Goal: Task Accomplishment & Management: Manage account settings

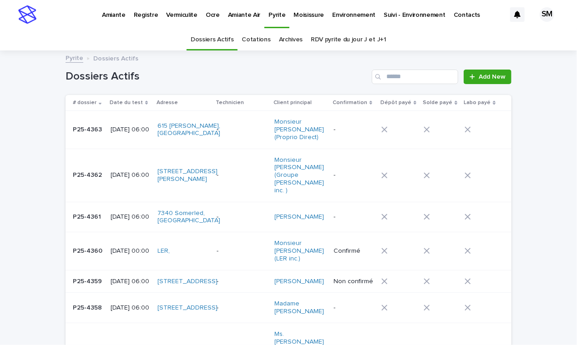
click at [255, 39] on link "Cotations" at bounding box center [256, 39] width 29 height 21
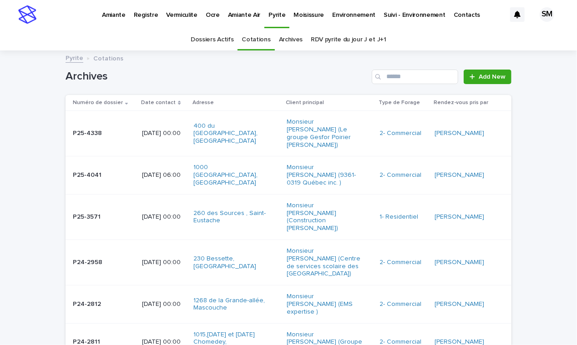
click at [346, 10] on p "Environnement" at bounding box center [353, 9] width 43 height 19
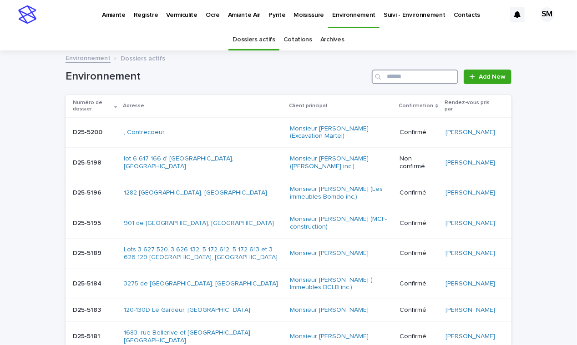
click at [406, 74] on input "Search" at bounding box center [415, 77] width 86 height 15
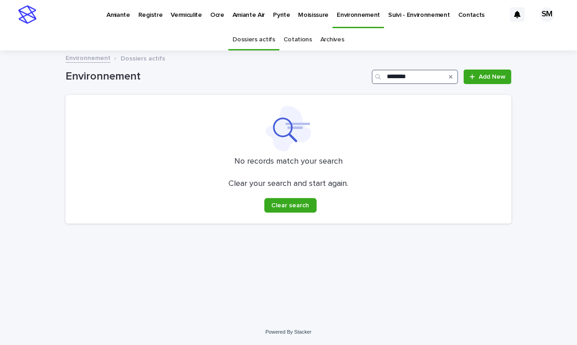
type input "********"
click at [293, 38] on link "Cotations" at bounding box center [297, 39] width 29 height 21
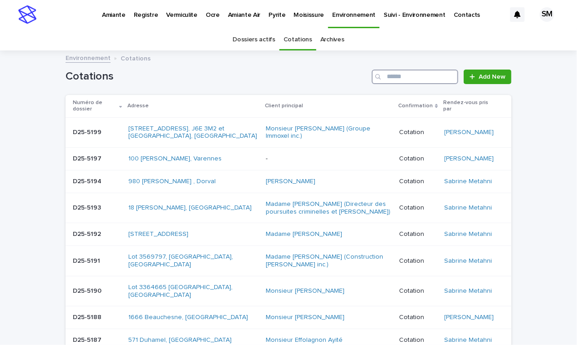
click at [408, 77] on input "Search" at bounding box center [415, 77] width 86 height 15
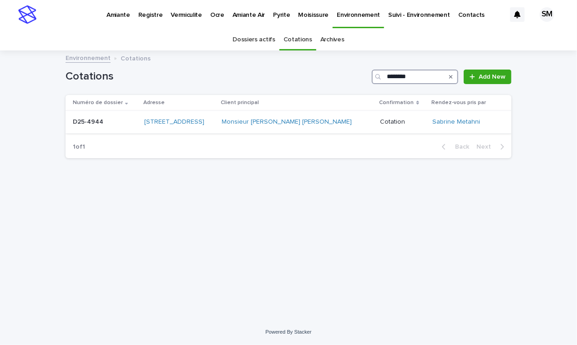
type input "********"
click at [79, 131] on td "D25-4944 D25-4944" at bounding box center [103, 122] width 75 height 23
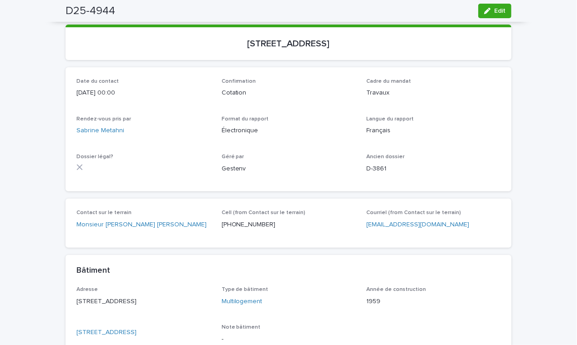
scroll to position [110, 0]
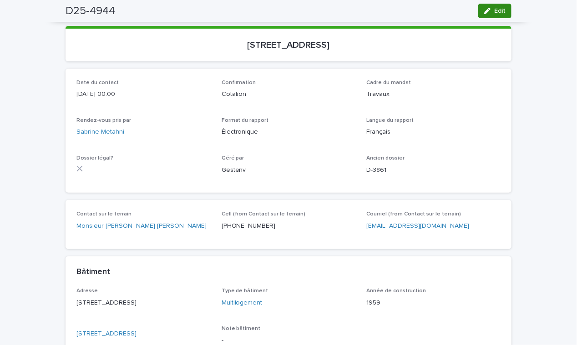
click at [494, 10] on span "Edit" at bounding box center [499, 11] width 11 height 6
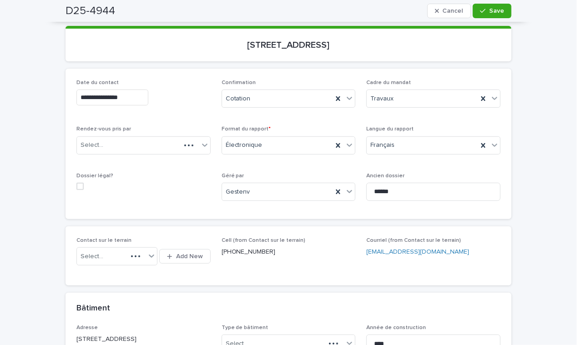
scroll to position [141, 0]
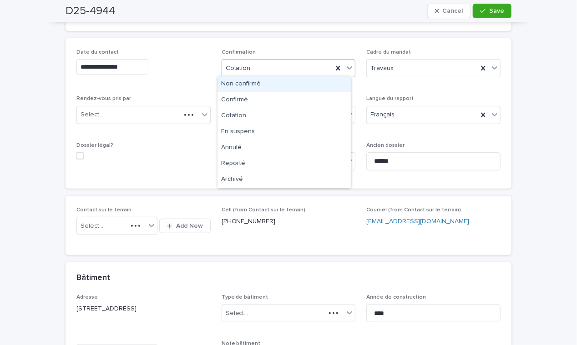
click at [347, 70] on icon at bounding box center [349, 67] width 9 height 9
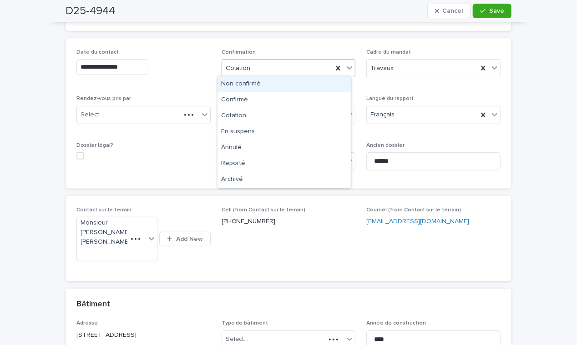
scroll to position [155, 0]
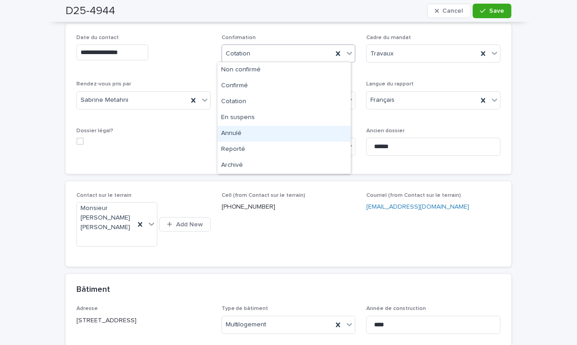
click at [276, 132] on div "Annulé" at bounding box center [283, 134] width 133 height 16
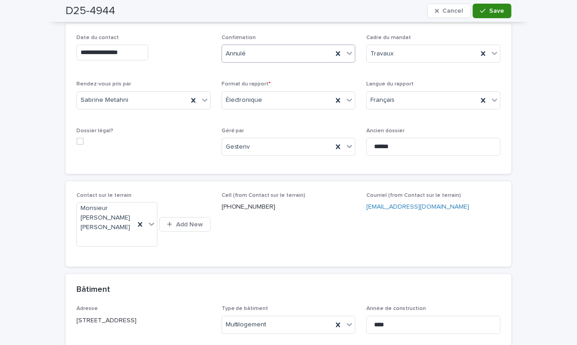
click at [491, 11] on span "Save" at bounding box center [496, 11] width 15 height 6
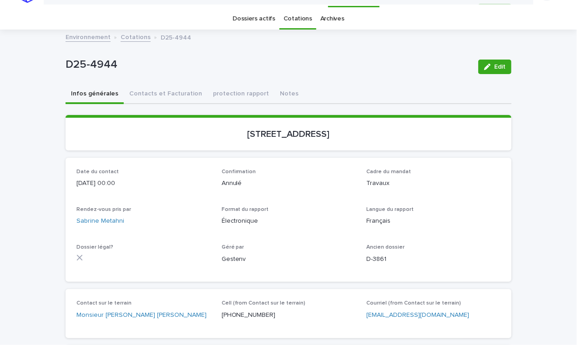
scroll to position [0, 0]
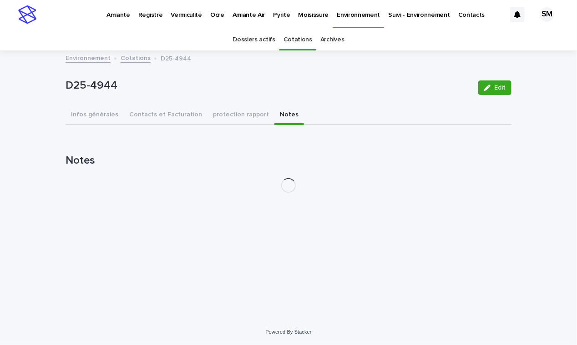
click at [274, 114] on button "Notes" at bounding box center [289, 115] width 30 height 19
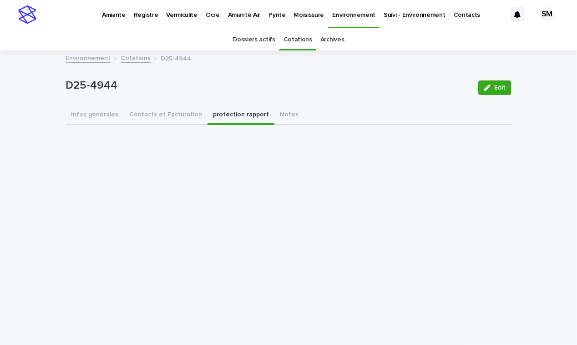
click at [228, 114] on button "protection rapport" at bounding box center [240, 115] width 67 height 19
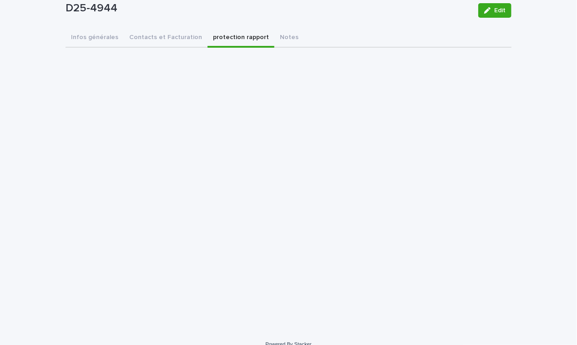
scroll to position [85, 0]
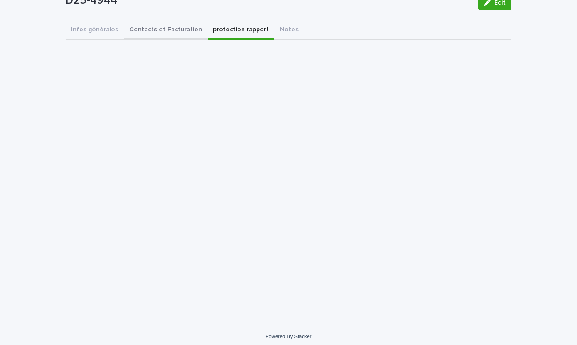
click at [151, 31] on div "Infos générales Contacts et Facturation protection rapport Notes Can't display …" at bounding box center [289, 149] width 446 height 257
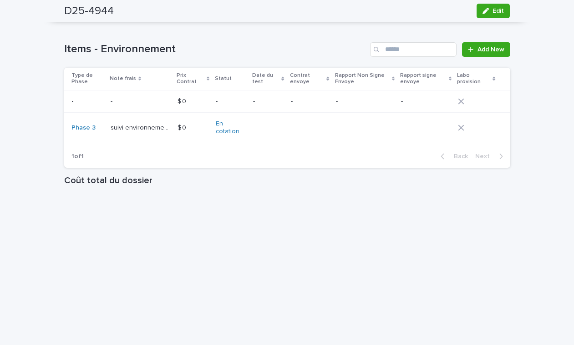
scroll to position [792, 0]
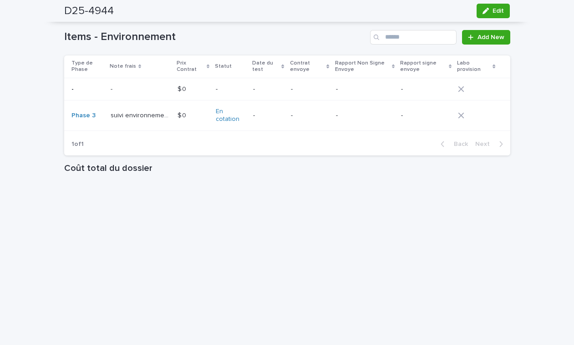
click at [100, 131] on td "Phase 3" at bounding box center [85, 116] width 43 height 30
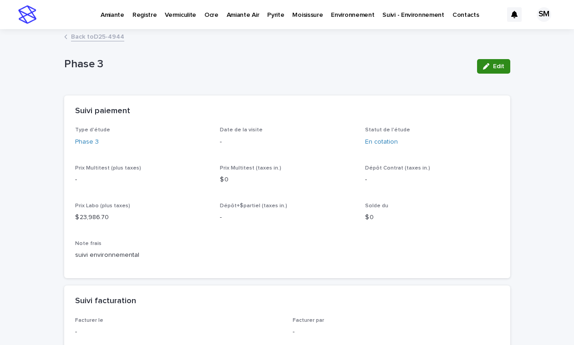
click at [499, 68] on span "Edit" at bounding box center [498, 66] width 11 height 6
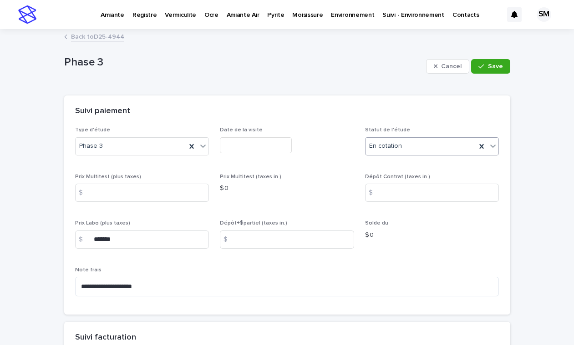
click at [489, 145] on icon at bounding box center [492, 145] width 9 height 9
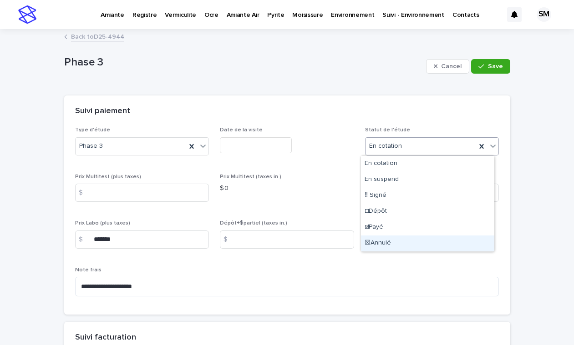
click at [383, 240] on div "☒Annulé" at bounding box center [427, 244] width 133 height 16
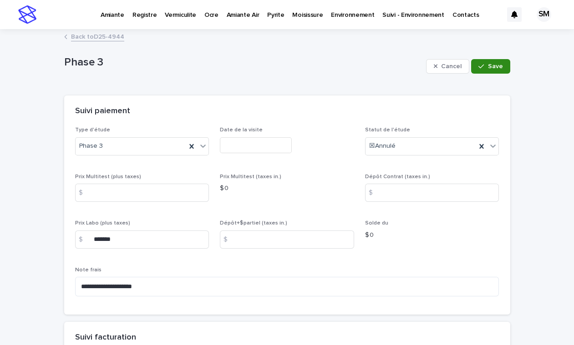
click at [482, 65] on div "button" at bounding box center [482, 66] width 9 height 6
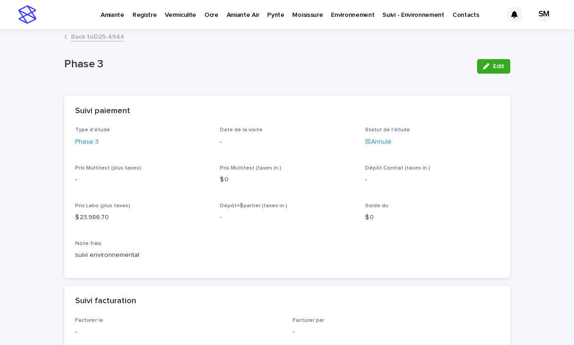
click at [79, 36] on link "Back to D25-4944" at bounding box center [97, 36] width 53 height 10
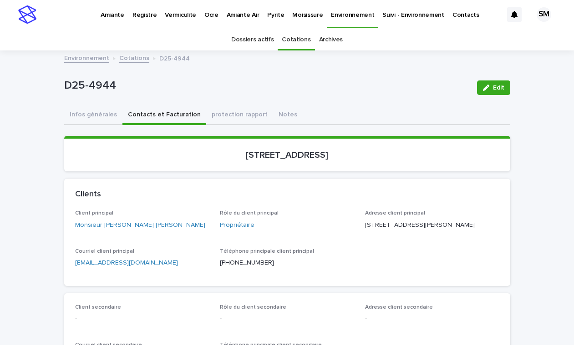
scroll to position [29, 0]
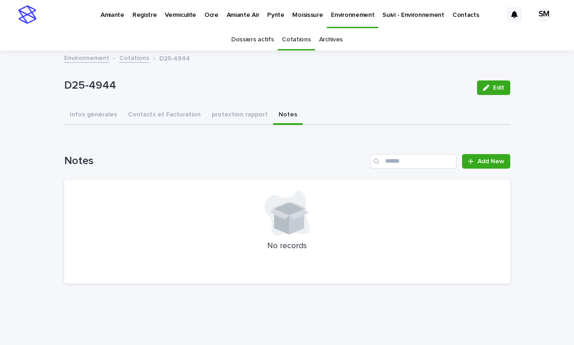
click at [263, 84] on div "D25-4944 Edit D25-4944 Edit Sorry, there was an error saving your record. Pleas…" at bounding box center [287, 171] width 446 height 240
click at [477, 162] on span "Add New" at bounding box center [490, 161] width 27 height 6
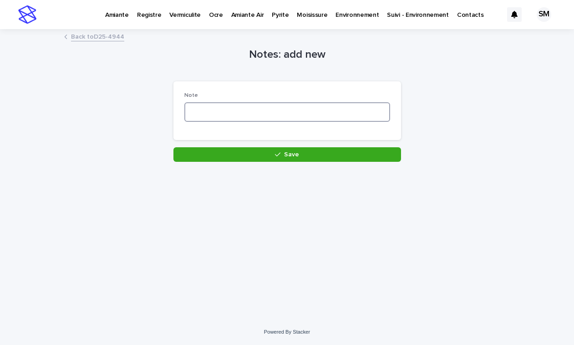
click at [215, 116] on textarea at bounding box center [287, 112] width 206 height 20
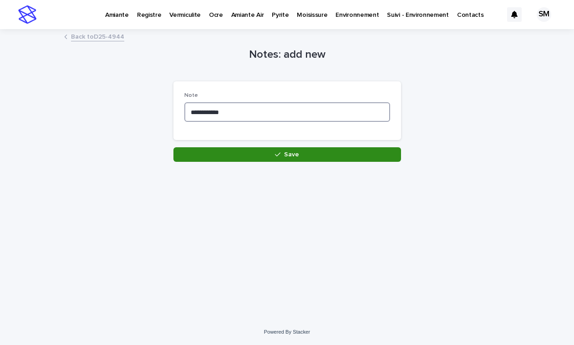
type textarea "**********"
click at [247, 156] on button "Save" at bounding box center [286, 154] width 227 height 15
